Goal: Find specific page/section: Find specific page/section

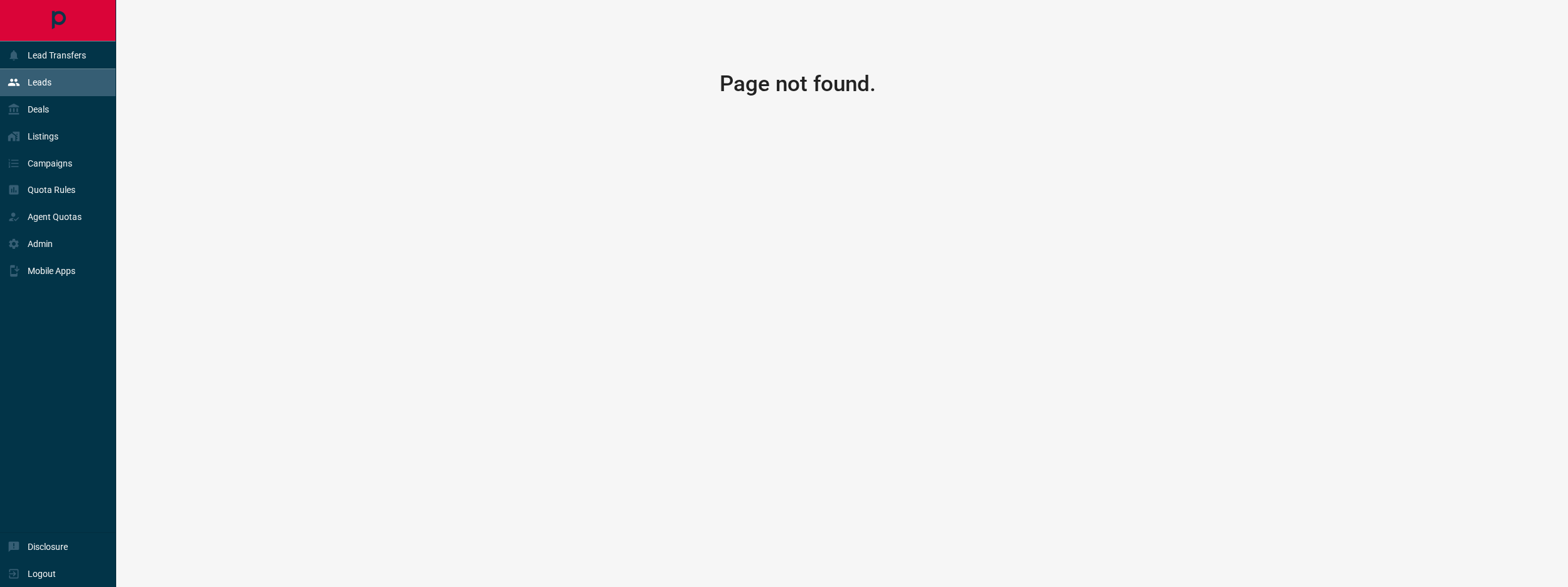
click at [42, 81] on p "Leads" at bounding box center [40, 82] width 24 height 10
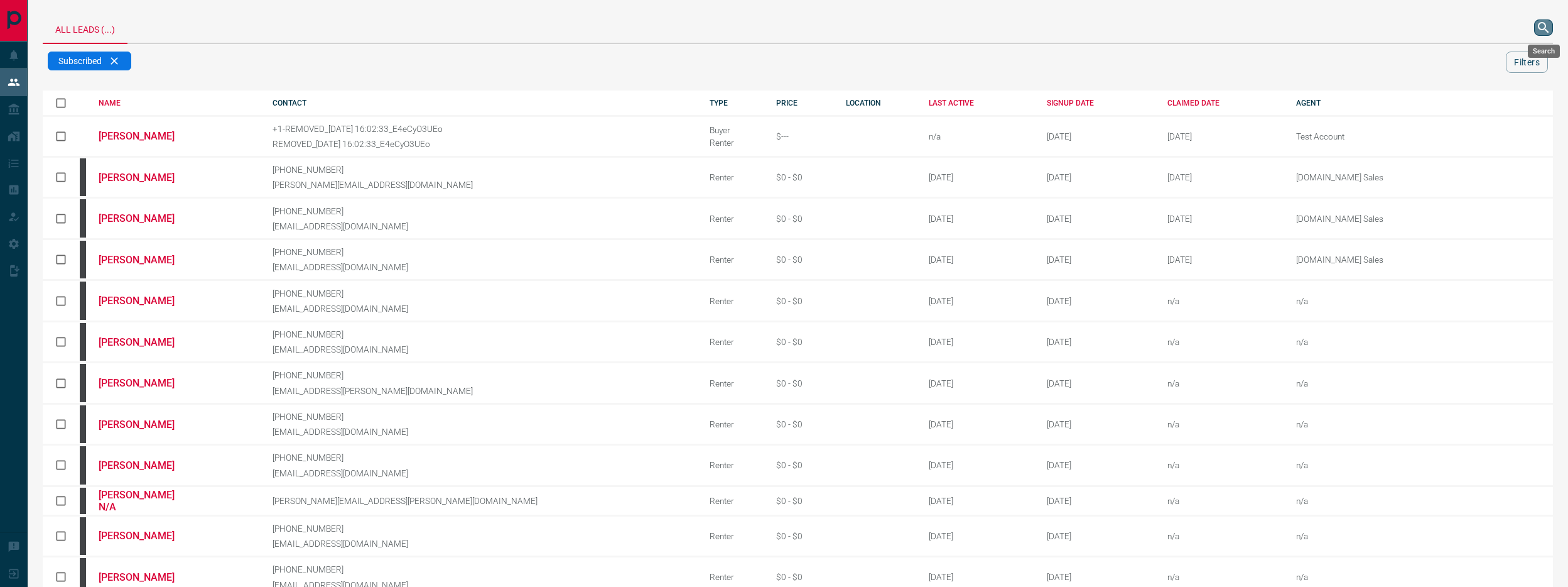
click at [1541, 25] on icon "search button" at bounding box center [1544, 28] width 15 height 15
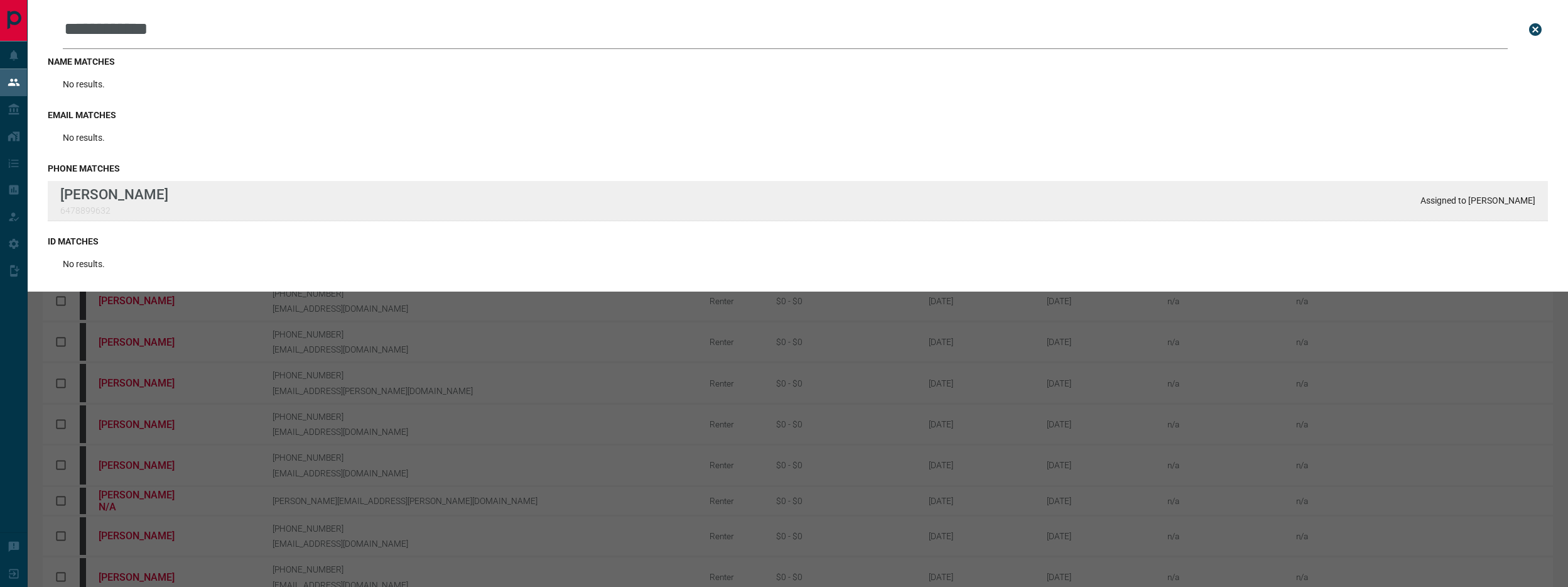
click at [0, 0] on div "**********" at bounding box center [784, 485] width 1568 height 971
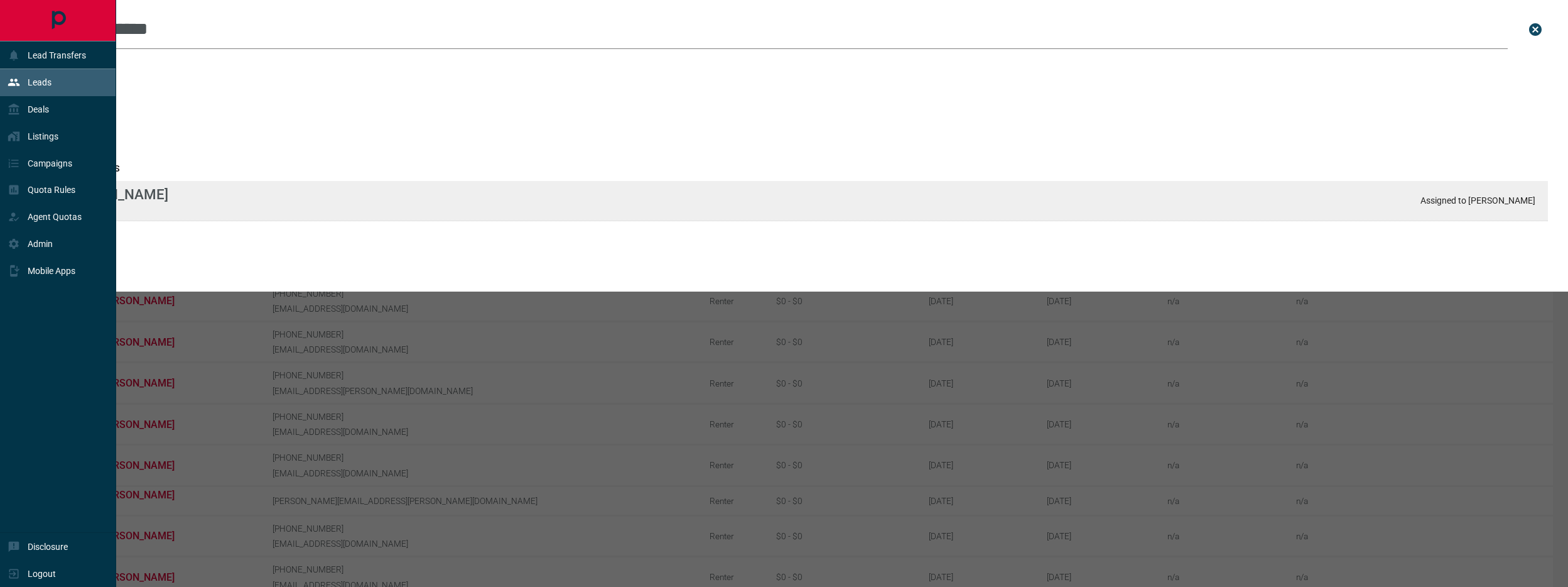
type input "**********"
